Goal: Transaction & Acquisition: Download file/media

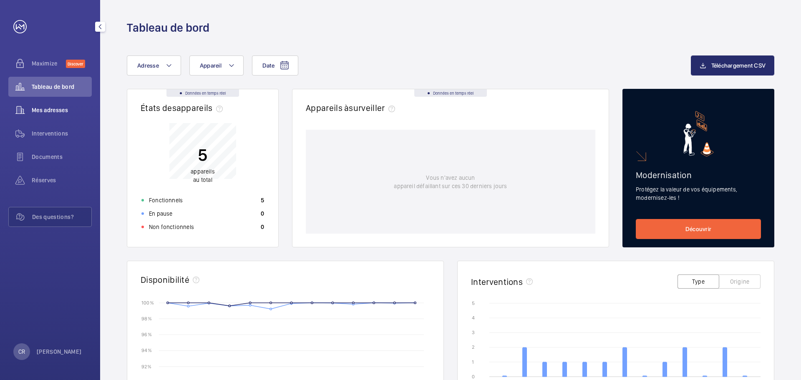
click at [65, 111] on span "Mes adresses" at bounding box center [62, 110] width 60 height 8
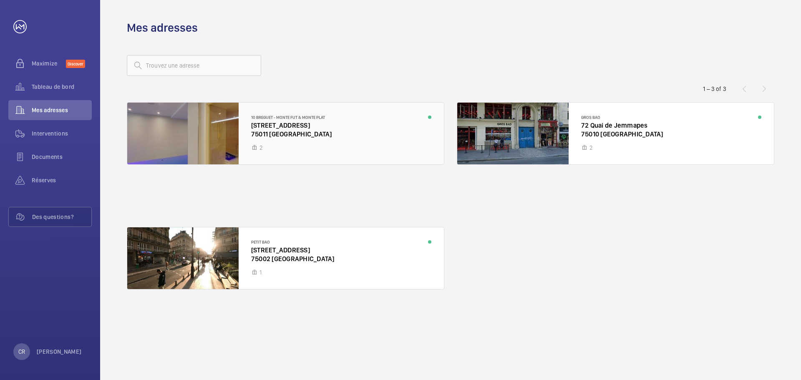
click at [312, 116] on div at bounding box center [285, 134] width 316 height 62
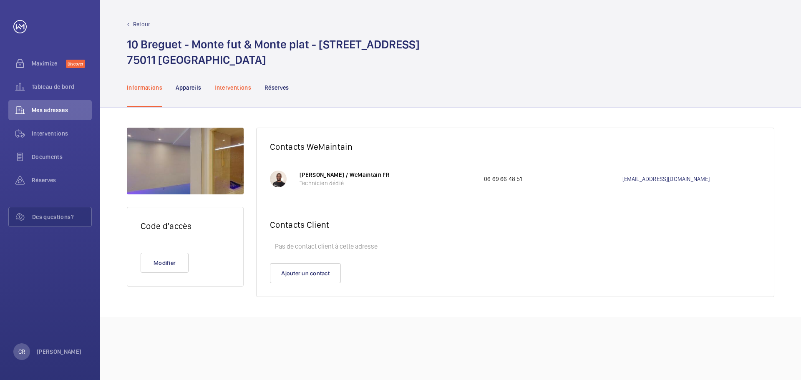
click at [250, 84] on p "Interventions" at bounding box center [232, 87] width 37 height 8
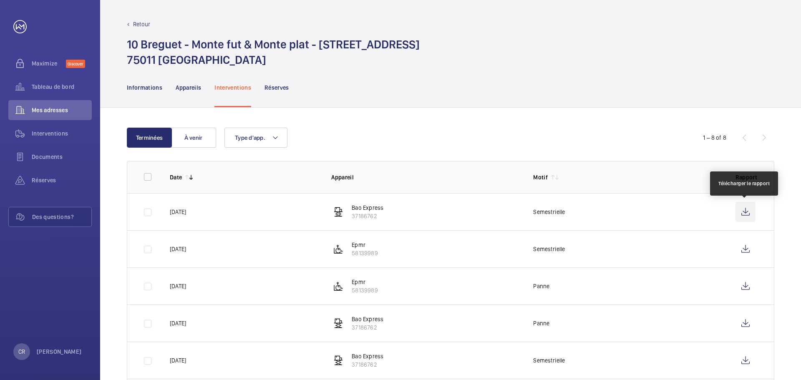
click at [750, 216] on wm-front-icon-button at bounding box center [745, 212] width 20 height 20
